Goal: Information Seeking & Learning: Learn about a topic

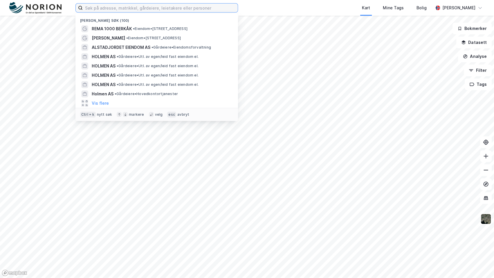
click at [163, 11] on input at bounding box center [160, 7] width 155 height 9
click at [146, 8] on input at bounding box center [160, 7] width 155 height 9
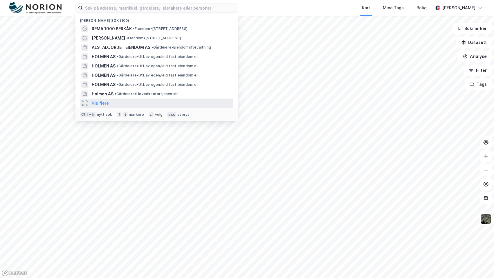
click at [129, 102] on div "Vis flere" at bounding box center [156, 102] width 153 height 9
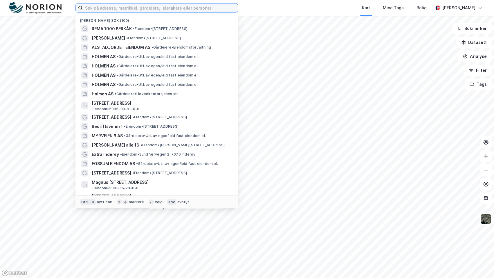
click at [149, 7] on input at bounding box center [160, 7] width 155 height 9
type input "sjåfart"
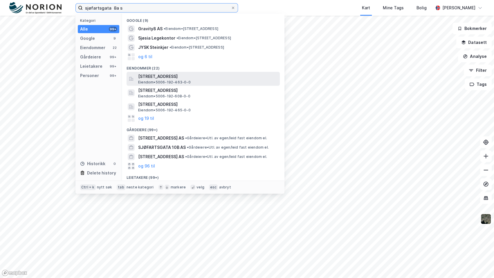
type input "sjøfartsgata 8a s"
click at [195, 73] on span "[STREET_ADDRESS]" at bounding box center [207, 76] width 139 height 7
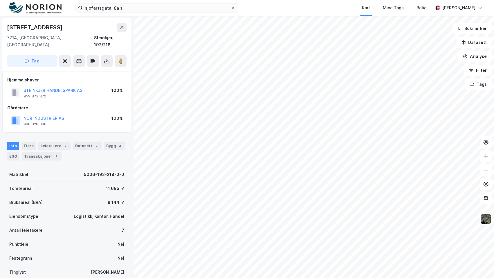
click at [53, 115] on div "NOR INDUSTRIER AS" at bounding box center [44, 118] width 41 height 7
click at [0, 0] on button "NOR INDUSTRIER AS" at bounding box center [0, 0] width 0 height 0
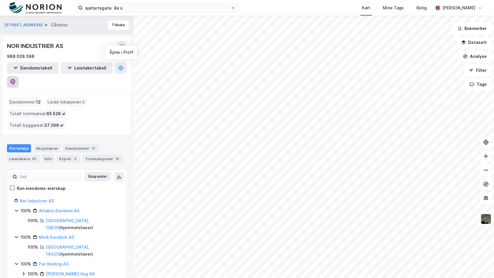
click at [16, 79] on icon at bounding box center [13, 82] width 6 height 6
click at [24, 25] on button "[STREET_ADDRESS]" at bounding box center [24, 25] width 39 height 6
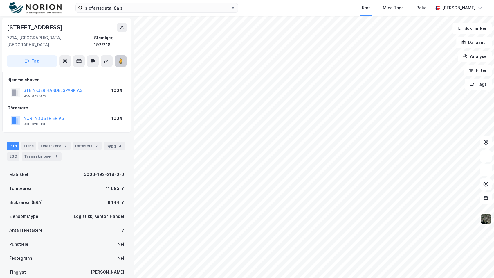
click at [117, 55] on button at bounding box center [121, 61] width 12 height 12
click at [47, 142] on div "Leietakere 7" at bounding box center [54, 146] width 32 height 8
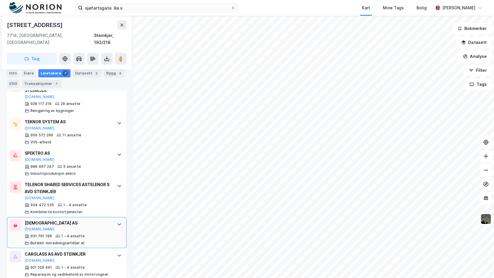
scroll to position [148, 0]
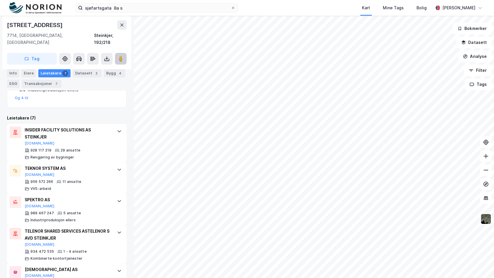
click at [119, 56] on image at bounding box center [120, 59] width 3 height 6
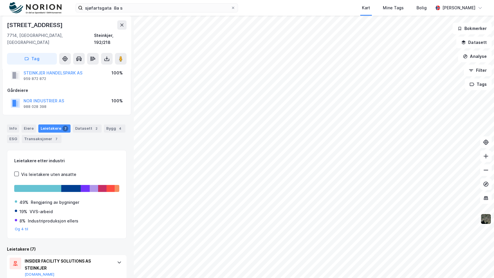
scroll to position [0, 0]
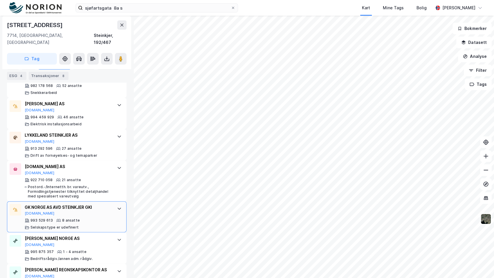
scroll to position [211, 0]
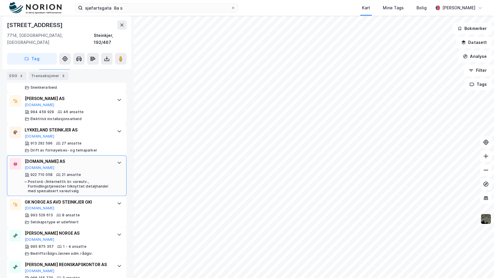
scroll to position [1, 0]
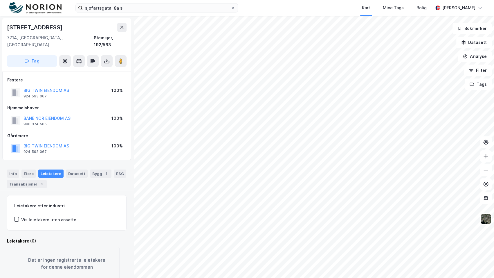
scroll to position [1, 0]
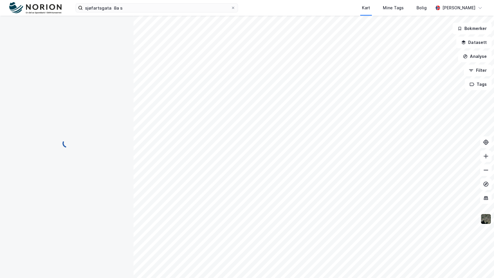
scroll to position [0, 0]
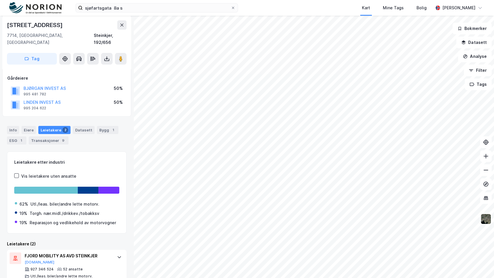
scroll to position [96, 0]
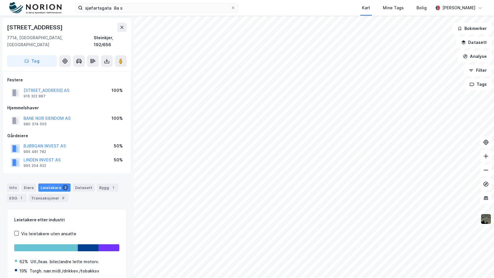
scroll to position [29, 0]
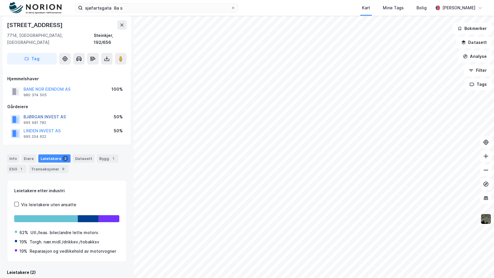
click at [0, 0] on button "BJØRGAN INVEST AS" at bounding box center [0, 0] width 0 height 0
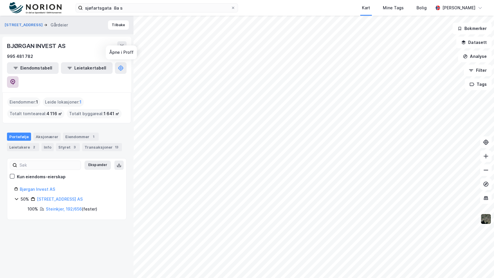
click at [14, 80] on icon at bounding box center [13, 81] width 2 height 2
click at [83, 132] on div "Eiendommer 1" at bounding box center [81, 136] width 36 height 8
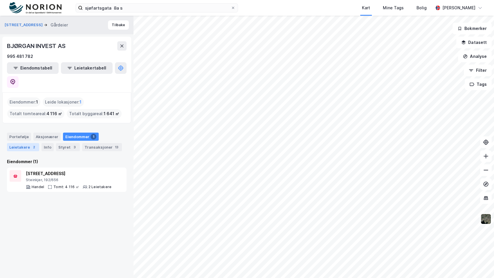
click at [28, 143] on div "Leietakere 2" at bounding box center [23, 147] width 32 height 8
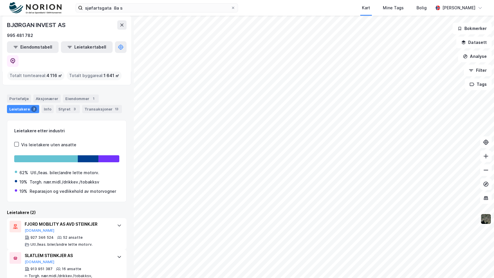
scroll to position [12, 0]
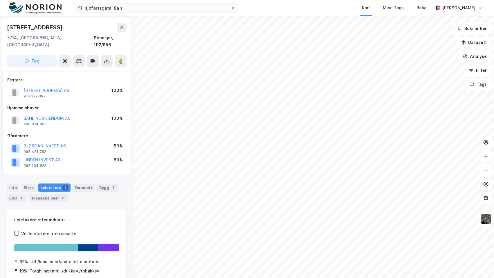
scroll to position [29, 0]
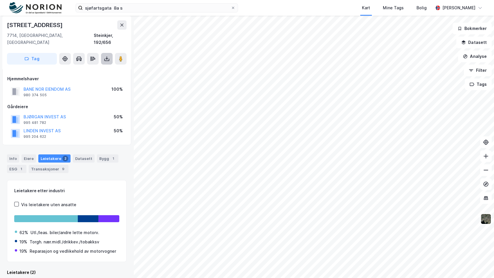
click at [112, 55] on button at bounding box center [107, 59] width 12 height 12
click at [120, 55] on button at bounding box center [121, 59] width 12 height 12
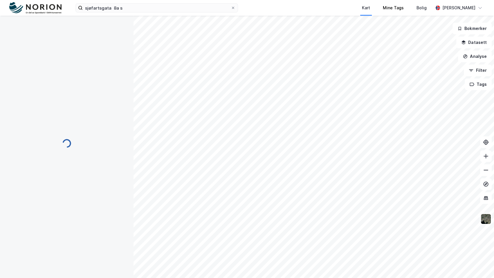
scroll to position [8, 0]
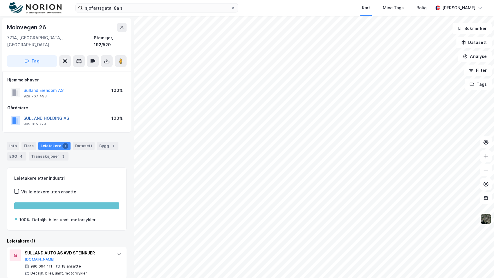
click at [0, 0] on button "SULLAND HOLDING AS" at bounding box center [0, 0] width 0 height 0
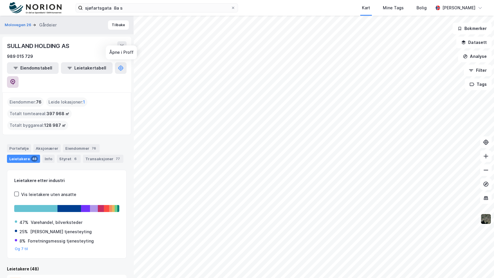
click at [16, 79] on icon at bounding box center [13, 82] width 6 height 6
